Goal: Information Seeking & Learning: Find specific fact

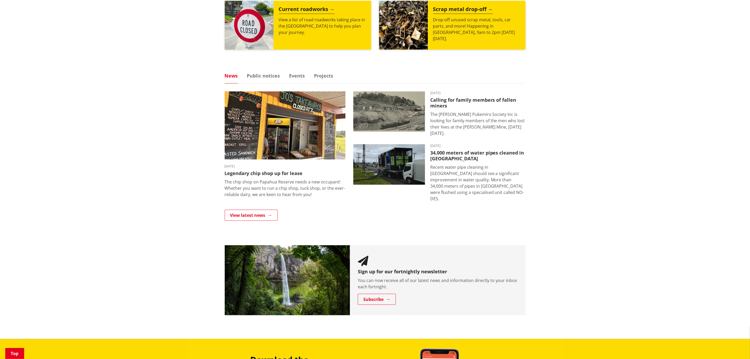
scroll to position [276, 0]
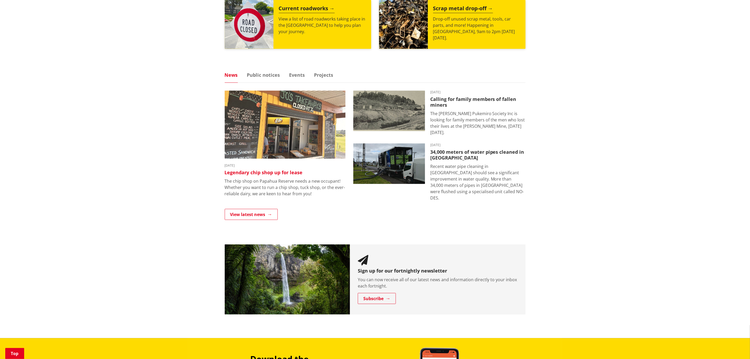
click at [315, 116] on img at bounding box center [285, 125] width 121 height 68
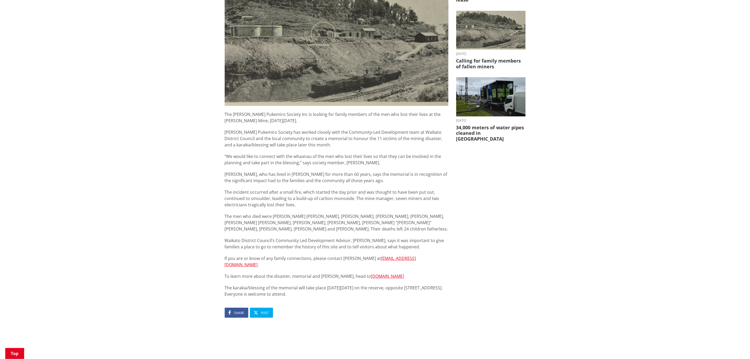
scroll to position [158, 0]
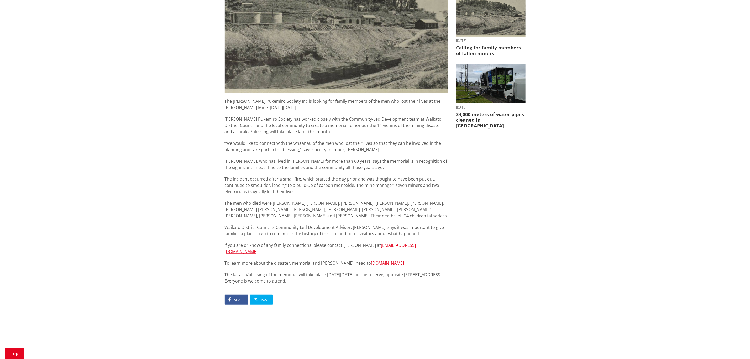
click at [255, 170] on p "Reid, who has lived in Glen Afton for more than 60 years, says the memorial is …" at bounding box center [337, 164] width 224 height 13
drag, startPoint x: 226, startPoint y: 177, endPoint x: 307, endPoint y: 183, distance: 80.6
click at [307, 183] on p "The incident occurred after a small fire, which started the day prior and was t…" at bounding box center [337, 185] width 224 height 19
click at [339, 186] on p "The incident occurred after a small fire, which started the day prior and was t…" at bounding box center [337, 185] width 224 height 19
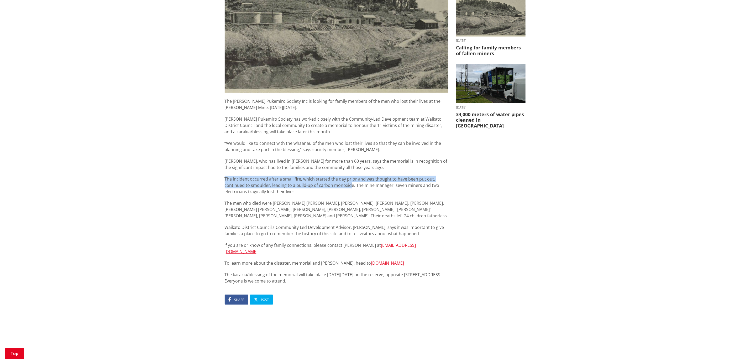
drag, startPoint x: 351, startPoint y: 185, endPoint x: 223, endPoint y: 179, distance: 128.1
click at [223, 179] on div "Calling for family members of fallen miners 03 September 2025 Share Post The Gl…" at bounding box center [337, 151] width 232 height 466
copy p "The incident occurred after a small fire, which started the day prior and was t…"
click at [392, 178] on p "The incident occurred after a small fire, which started the day prior and was t…" at bounding box center [337, 185] width 224 height 19
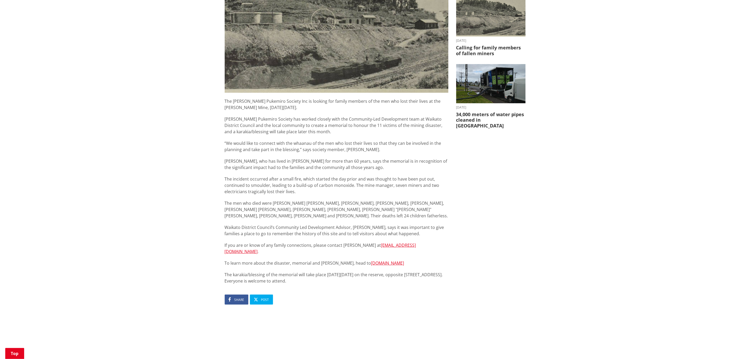
drag, startPoint x: 423, startPoint y: 244, endPoint x: 314, endPoint y: 245, distance: 109.0
click at [314, 245] on p "If you are or know of any family connections, please contact Beth at bethpicker…" at bounding box center [337, 248] width 224 height 13
copy p "please contact Beth at bethpickering56@gmail.com ."
click at [229, 246] on p "If you are or know of any family connections, please contact Beth at bethpicker…" at bounding box center [337, 248] width 224 height 13
drag, startPoint x: 228, startPoint y: 244, endPoint x: 426, endPoint y: 242, distance: 197.8
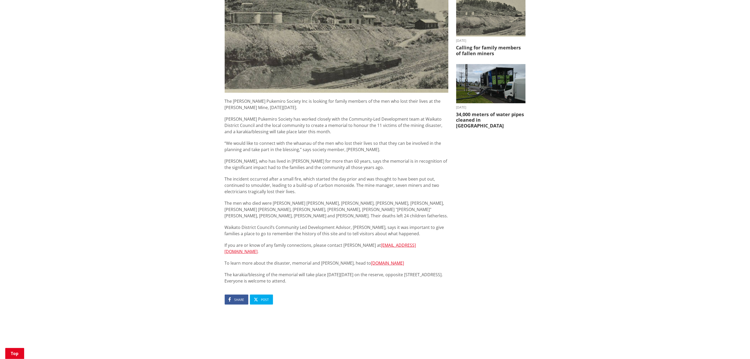
click at [426, 242] on p "If you are or know of any family connections, please contact Beth at bethpicker…" at bounding box center [337, 248] width 224 height 13
drag, startPoint x: 433, startPoint y: 243, endPoint x: 424, endPoint y: 245, distance: 9.4
click at [432, 244] on p "If you are or know of any family connections, please contact Beth at bethpicker…" at bounding box center [337, 248] width 224 height 13
click at [424, 245] on p "If you are or know of any family connections, please contact Beth at bethpicker…" at bounding box center [337, 248] width 224 height 13
drag, startPoint x: 415, startPoint y: 246, endPoint x: 198, endPoint y: 239, distance: 217.3
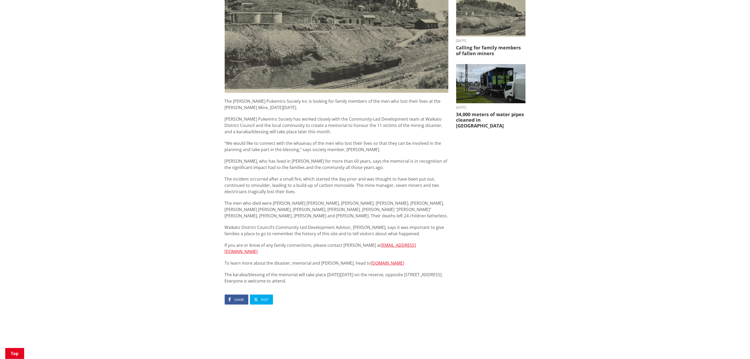
click at [199, 239] on div "Home News Calling for family members of fallen miners Calling for family member…" at bounding box center [375, 150] width 750 height 510
copy p "If you are or know of any family connections, please contact Beth at bethpicker…"
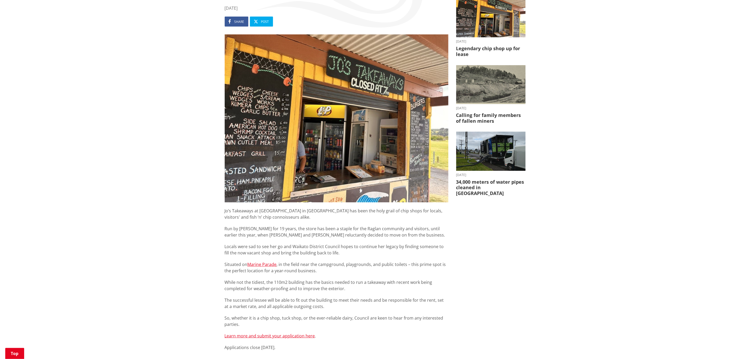
scroll to position [315, 0]
